Goal: Information Seeking & Learning: Learn about a topic

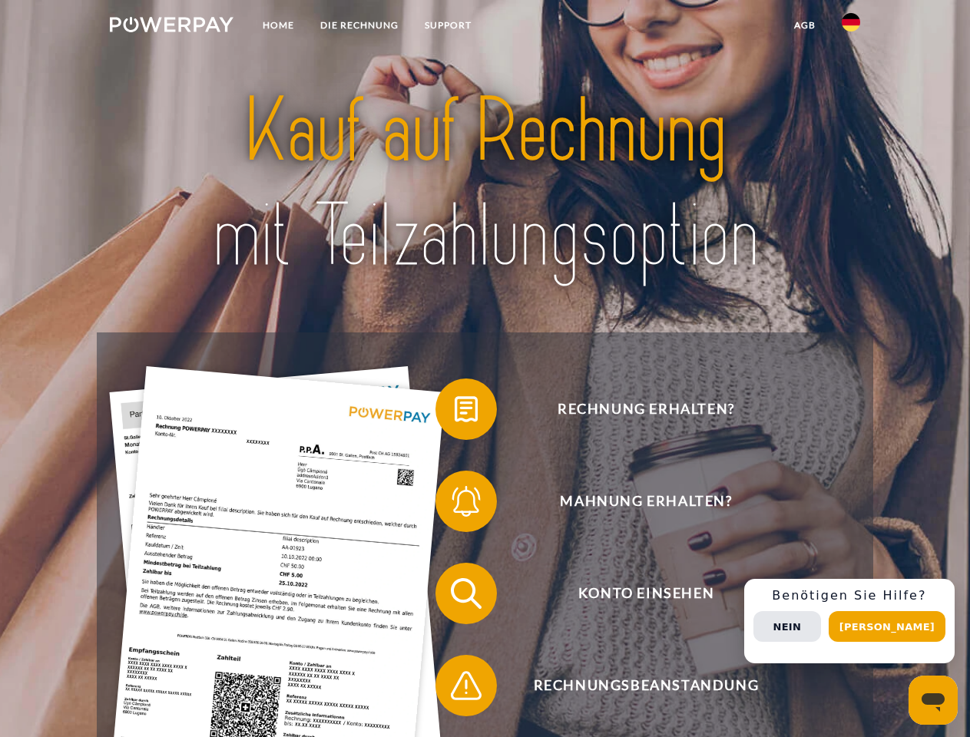
click at [171, 27] on img at bounding box center [172, 24] width 124 height 15
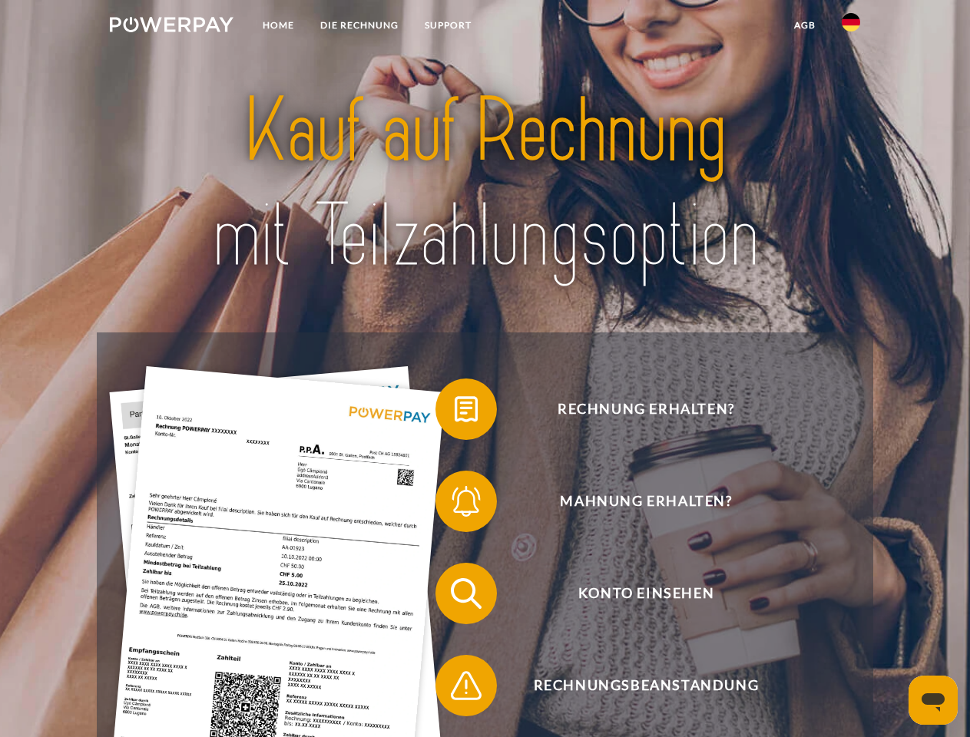
click at [851, 27] on img at bounding box center [850, 22] width 18 height 18
click at [804, 25] on link "agb" at bounding box center [805, 26] width 48 height 28
click at [455, 412] on span at bounding box center [443, 409] width 77 height 77
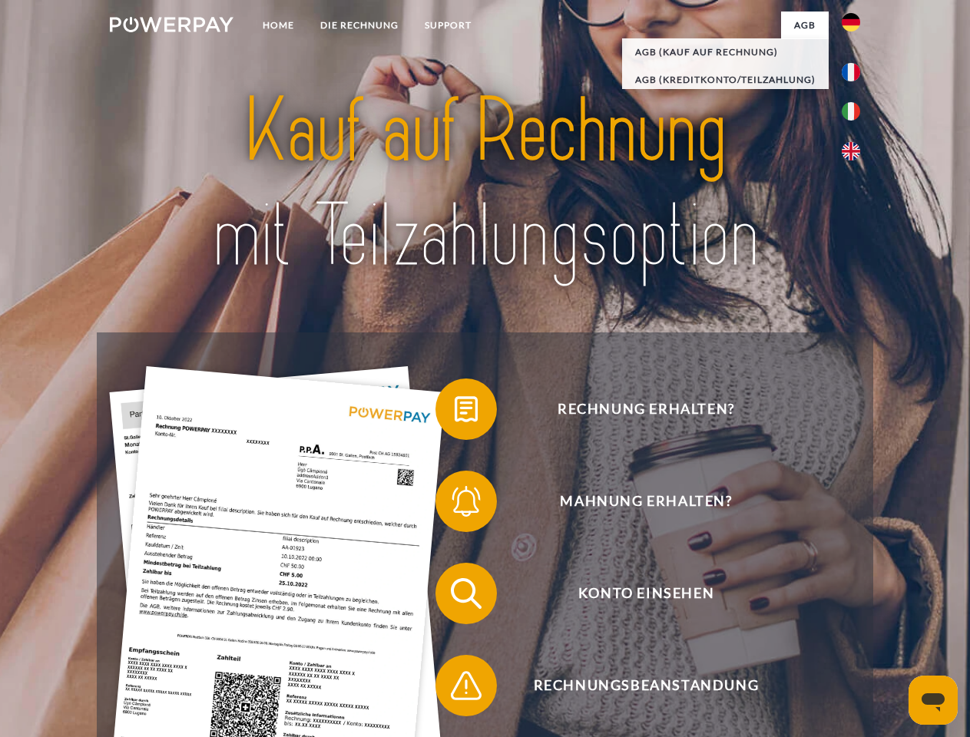
click at [455, 504] on span at bounding box center [443, 501] width 77 height 77
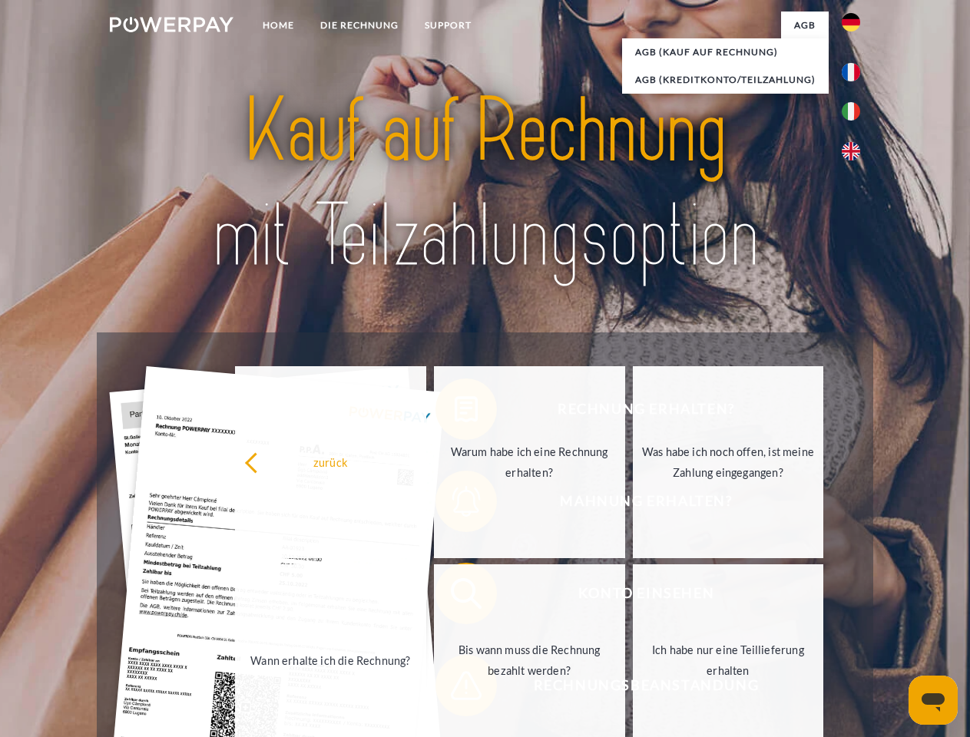
click at [455, 597] on link "Bis wann muss die Rechnung bezahlt werden?" at bounding box center [529, 660] width 191 height 192
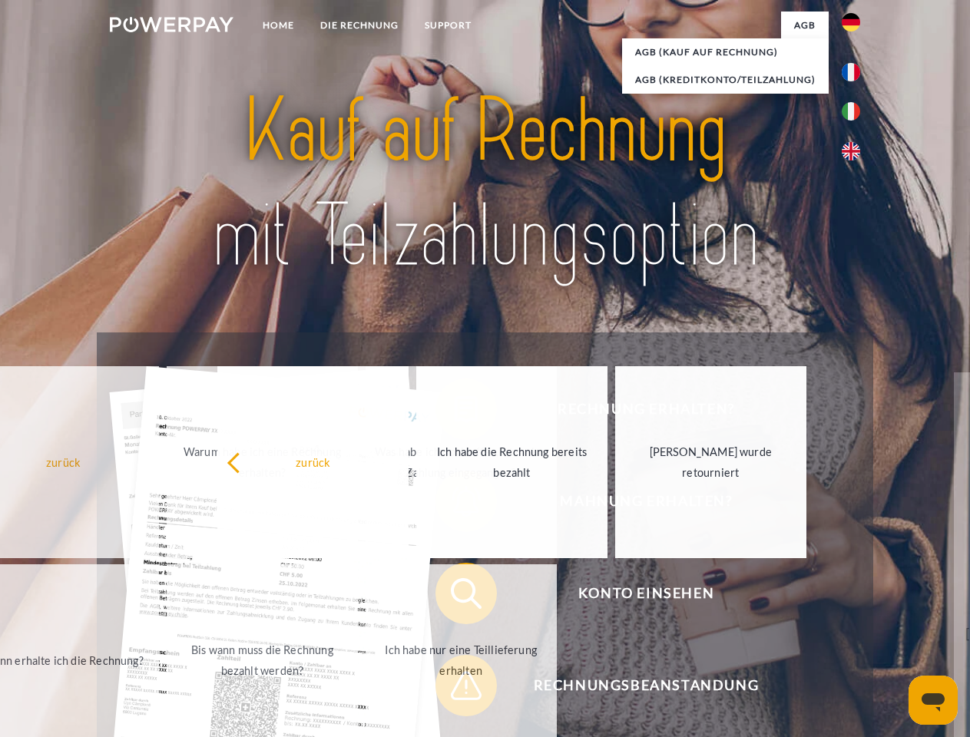
click at [455, 689] on span at bounding box center [443, 685] width 77 height 77
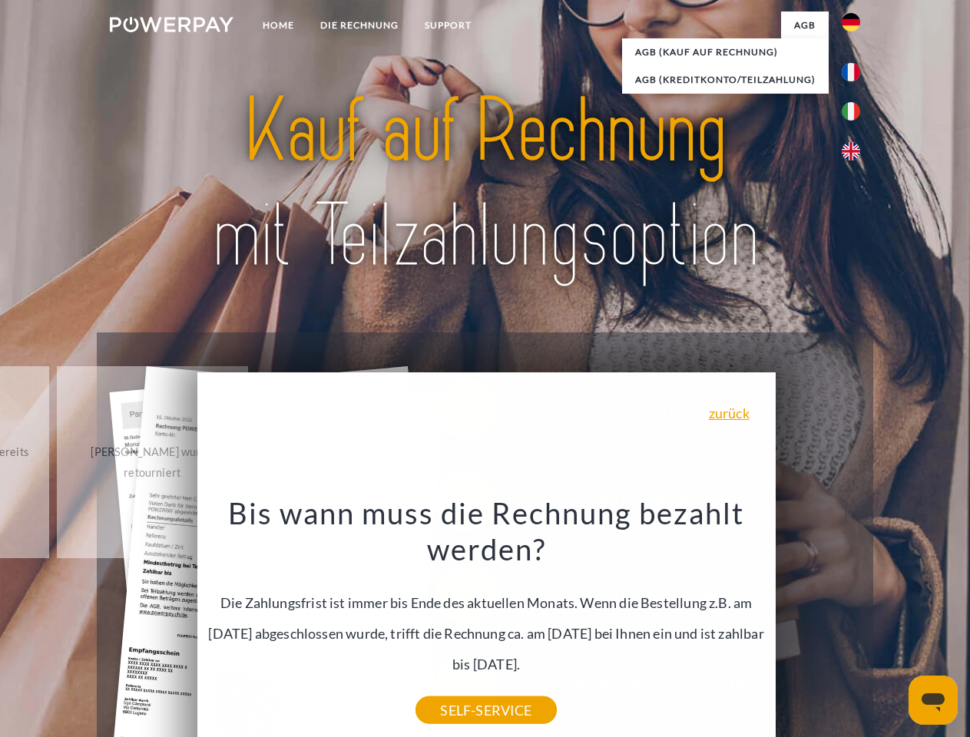
click at [855, 621] on div "Rechnung erhalten? Mahnung erhalten? Konto einsehen" at bounding box center [484, 639] width 775 height 614
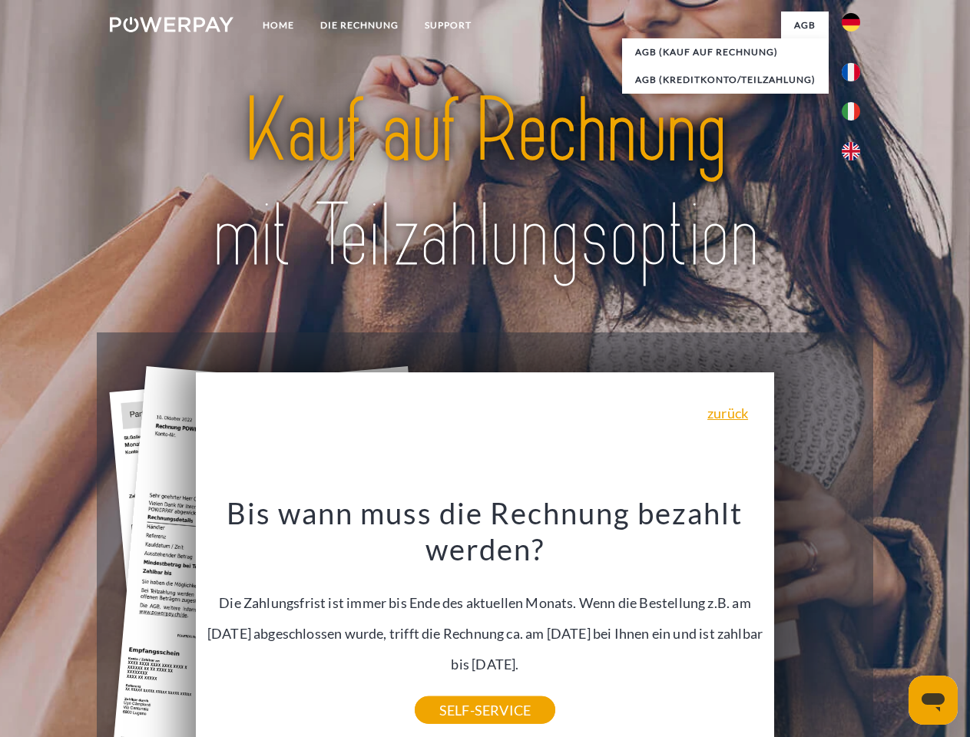
click at [817, 624] on span "Konto einsehen" at bounding box center [646, 593] width 376 height 61
click at [892, 627] on header "Home DIE RECHNUNG SUPPORT" at bounding box center [485, 530] width 970 height 1060
